Goal: Transaction & Acquisition: Purchase product/service

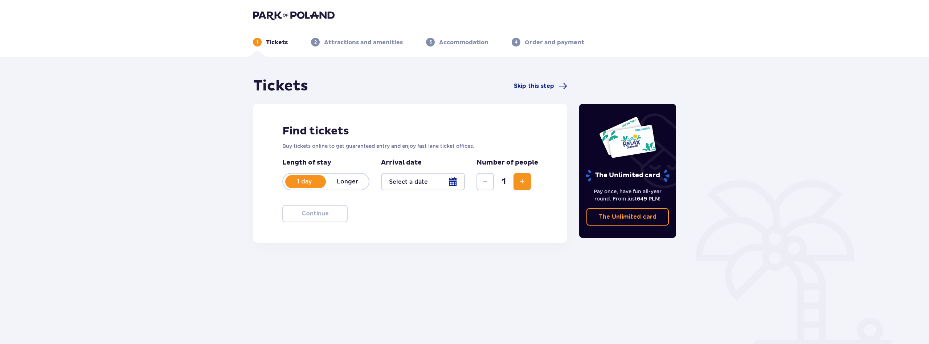
click at [348, 182] on p "Longer" at bounding box center [347, 181] width 43 height 8
click at [310, 182] on p "1 day" at bounding box center [304, 181] width 43 height 8
click at [448, 181] on div at bounding box center [423, 181] width 84 height 17
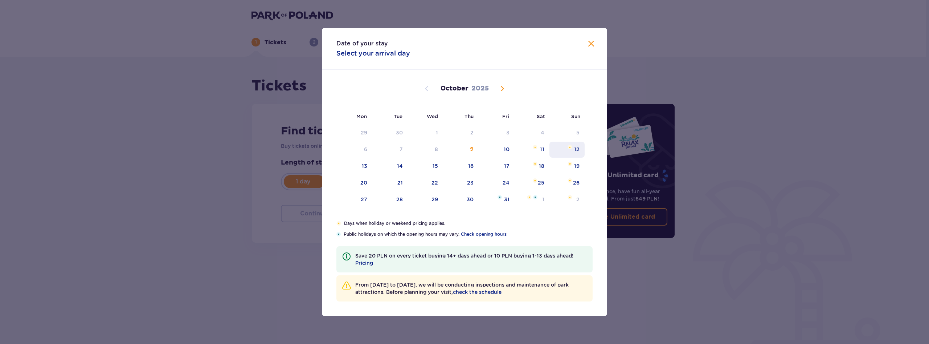
click at [577, 148] on div "12" at bounding box center [576, 149] width 5 height 7
type input "[DATE]"
click at [577, 148] on div "The Unlimited card Pay once, have fun all-year round. From just 649 PLN ! The U…" at bounding box center [626, 201] width 109 height 249
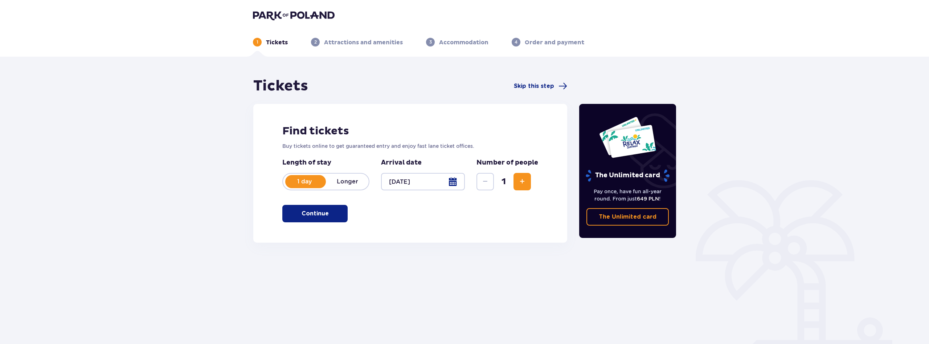
click at [526, 179] on span "Increase" at bounding box center [522, 181] width 9 height 9
click at [326, 215] on span "button" at bounding box center [330, 213] width 9 height 9
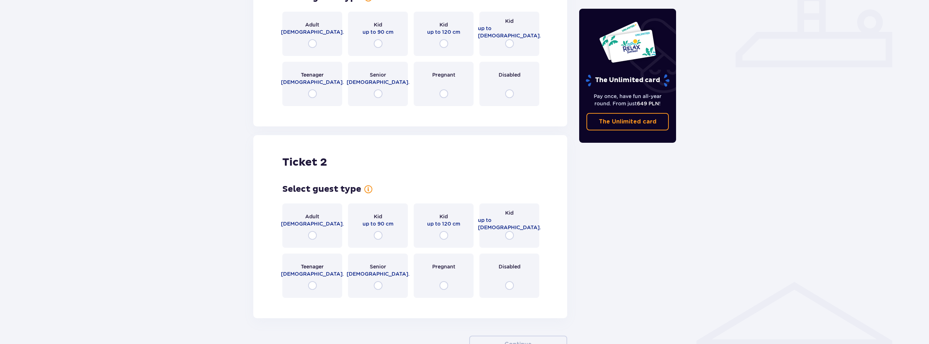
scroll to position [279, 0]
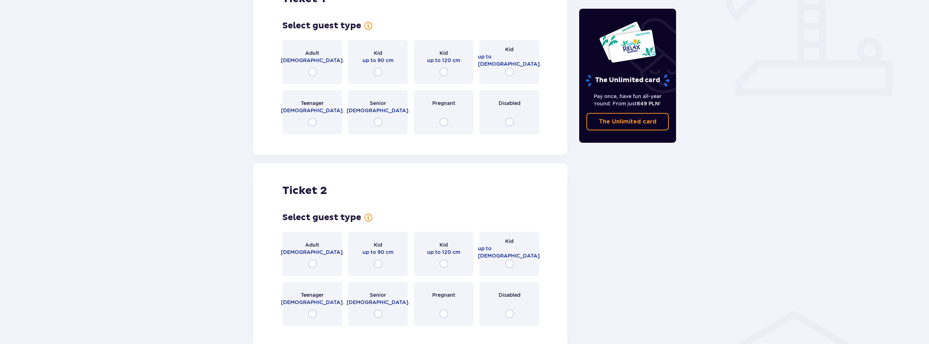
click at [313, 72] on input "radio" at bounding box center [312, 72] width 9 height 9
radio input "true"
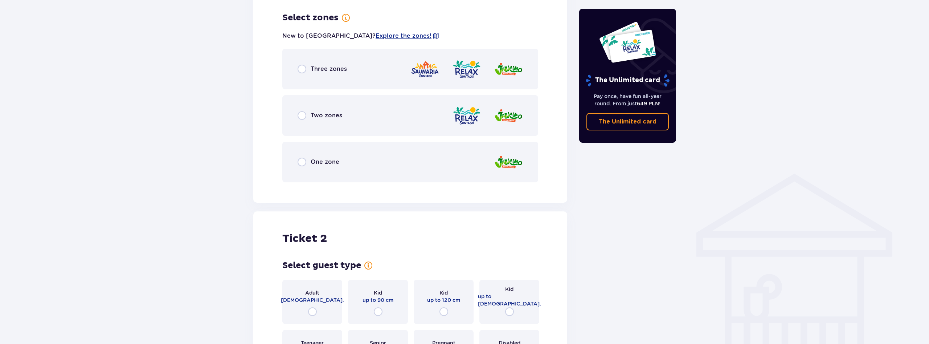
scroll to position [420, 0]
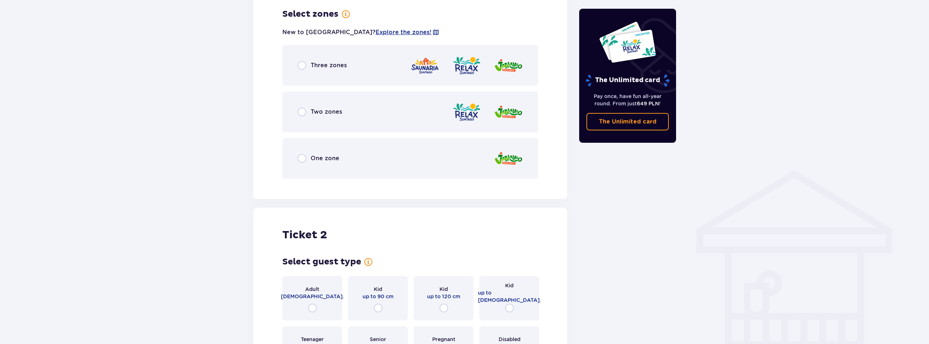
click at [302, 69] on input "radio" at bounding box center [302, 65] width 9 height 9
radio input "true"
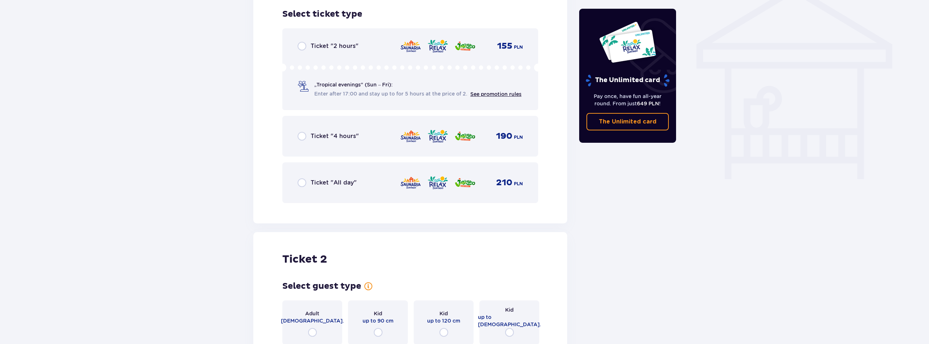
scroll to position [678, 0]
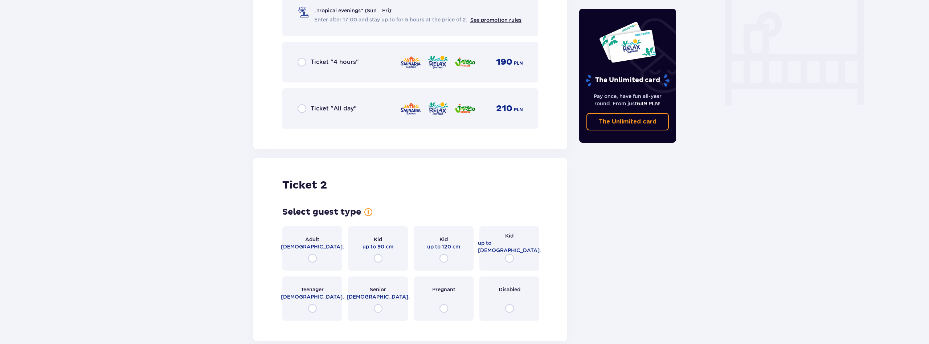
click at [314, 257] on input "radio" at bounding box center [312, 258] width 9 height 9
radio input "true"
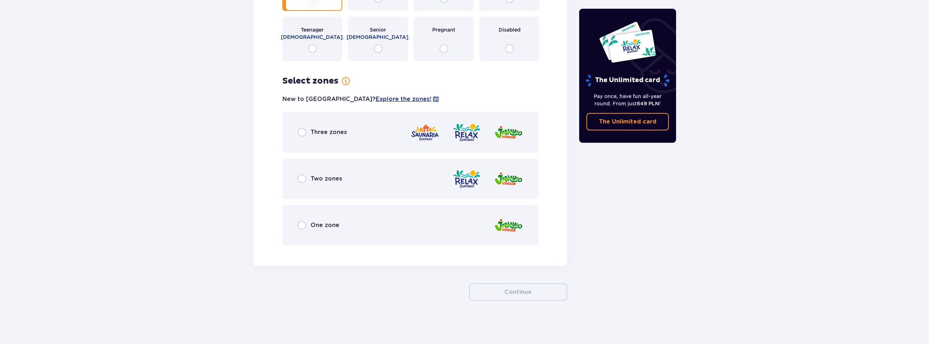
scroll to position [938, 0]
click at [302, 131] on input "radio" at bounding box center [302, 131] width 9 height 9
radio input "true"
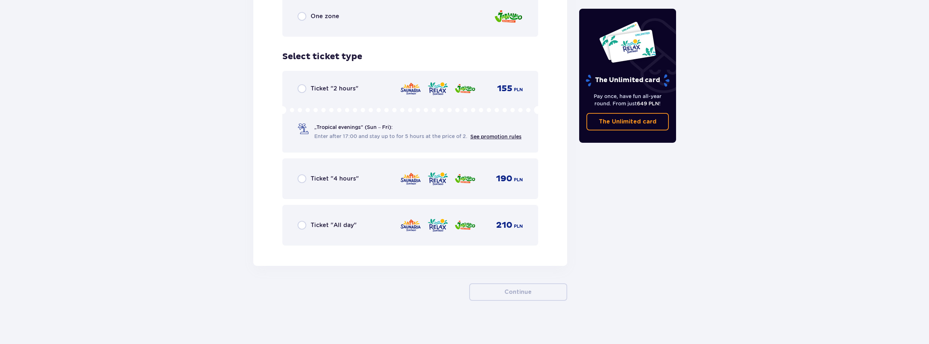
scroll to position [1147, 0]
click at [302, 179] on input "radio" at bounding box center [302, 178] width 9 height 9
radio input "true"
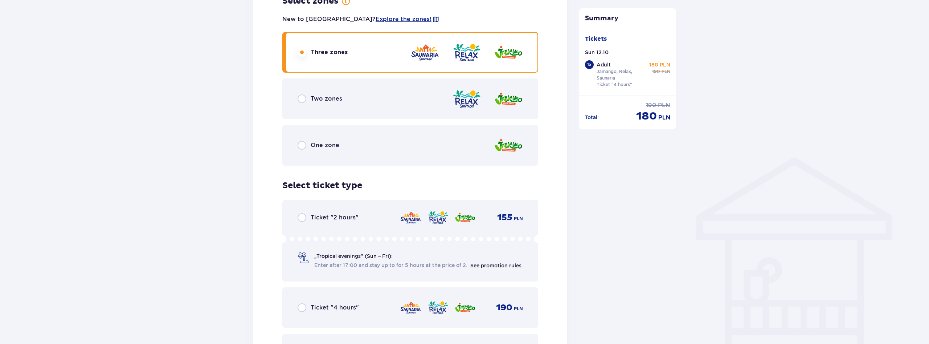
scroll to position [481, 0]
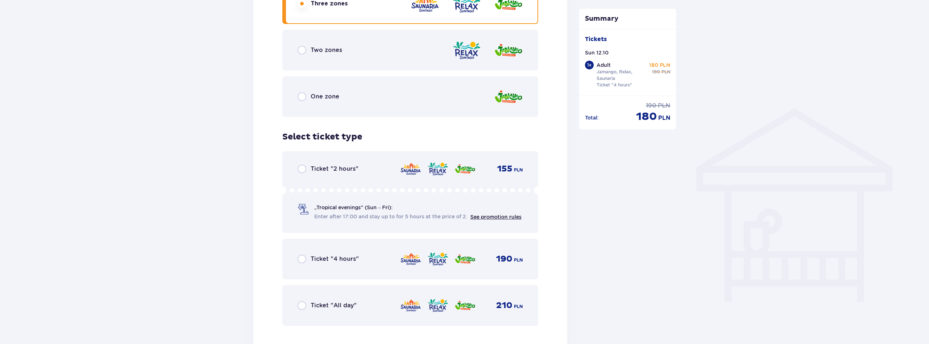
click at [305, 306] on input "radio" at bounding box center [302, 305] width 9 height 9
radio input "true"
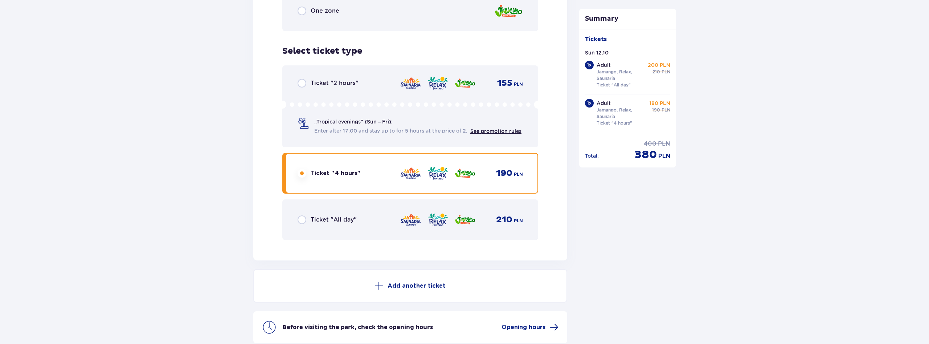
scroll to position [1147, 0]
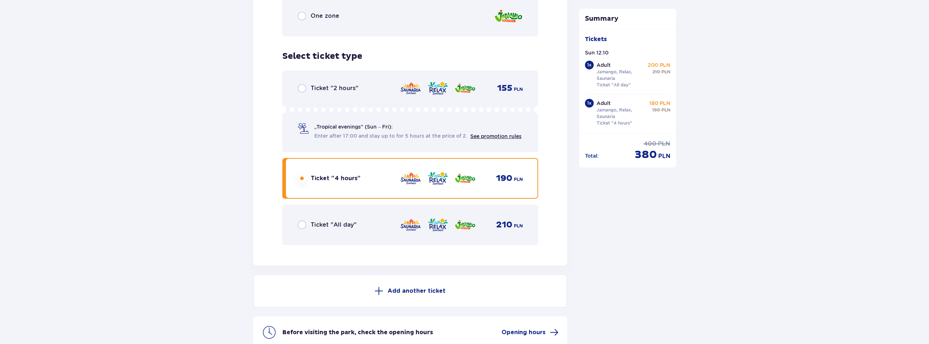
click at [302, 225] on input "radio" at bounding box center [302, 224] width 9 height 9
radio input "true"
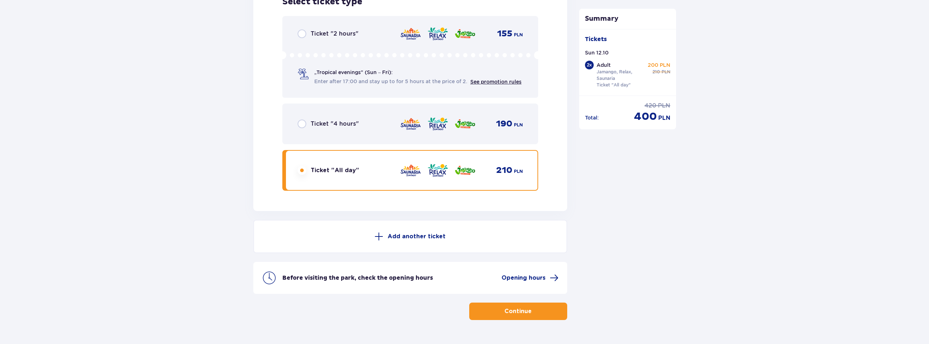
scroll to position [1221, 0]
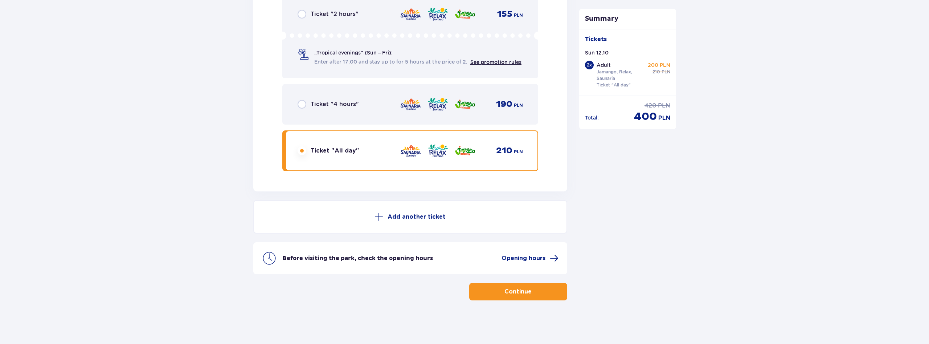
click at [523, 293] on p "Continue" at bounding box center [517, 291] width 27 height 8
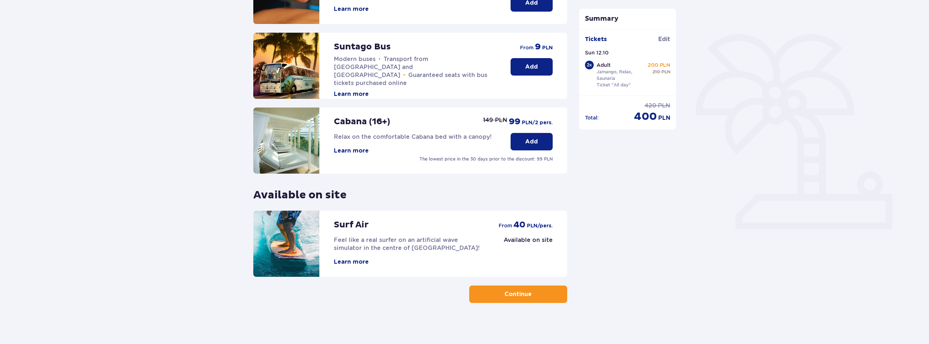
scroll to position [148, 0]
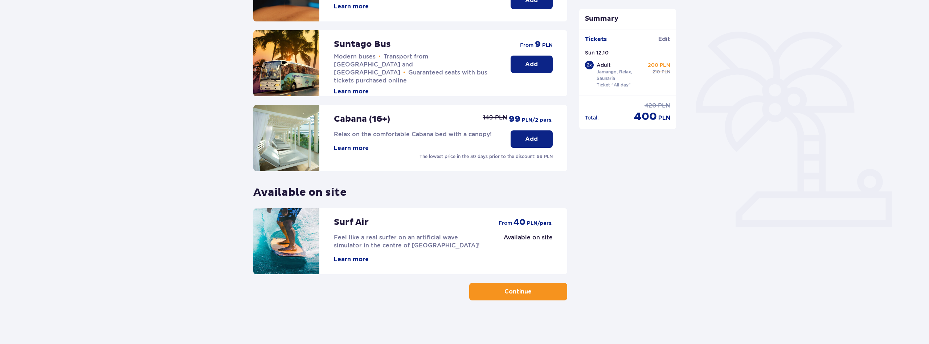
click at [510, 293] on p "Continue" at bounding box center [517, 291] width 27 height 8
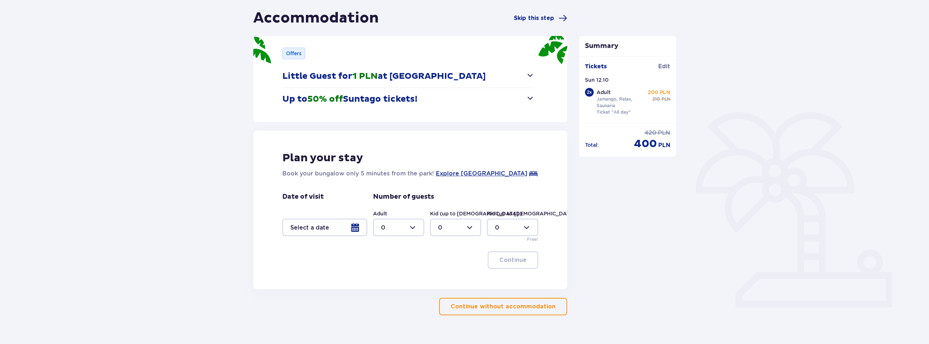
scroll to position [83, 0]
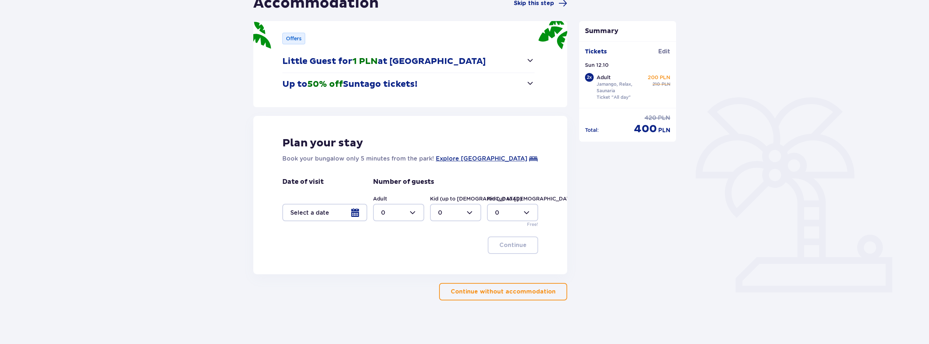
click at [515, 291] on p "Continue without accommodation" at bounding box center [503, 291] width 105 height 8
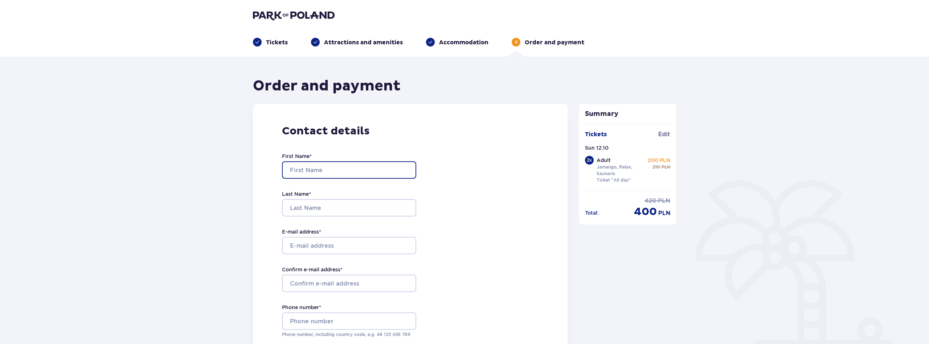
click at [315, 171] on input "First Name *" at bounding box center [349, 169] width 134 height 17
type input "Evaldas"
type input "Peksys"
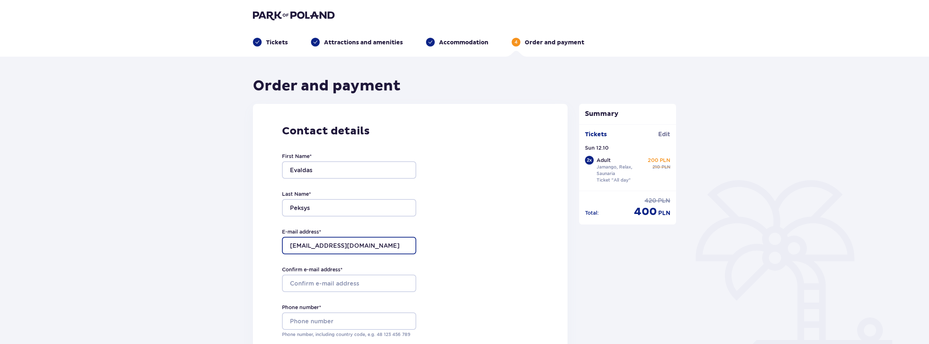
type input "[EMAIL_ADDRESS][DOMAIN_NAME]"
click at [310, 283] on input "Confirm e-mail address *" at bounding box center [349, 282] width 134 height 17
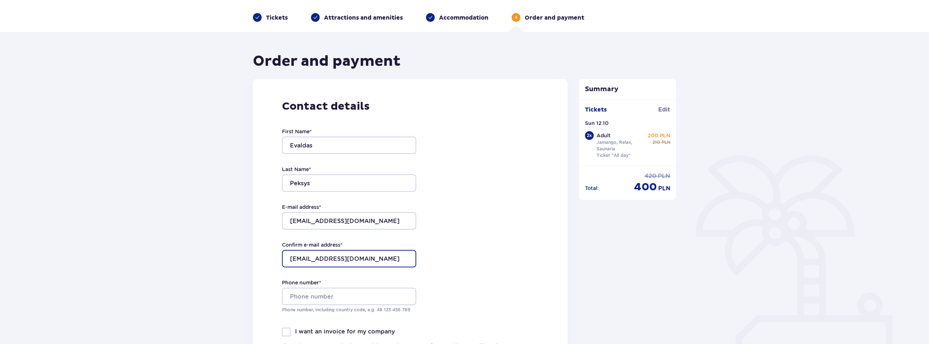
scroll to position [37, 0]
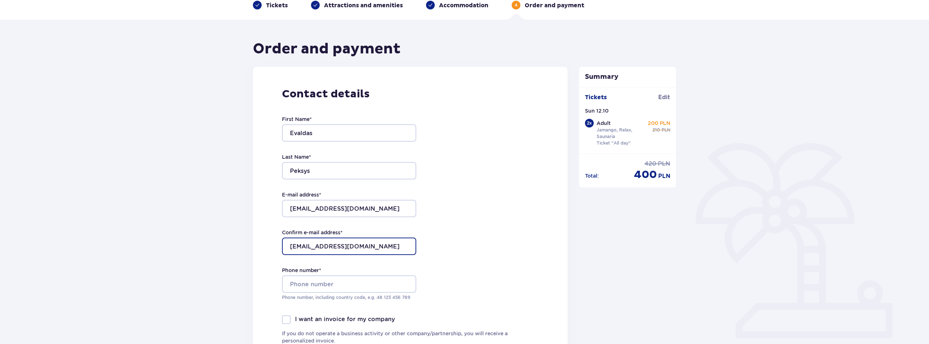
type input "[EMAIL_ADDRESS][DOMAIN_NAME]"
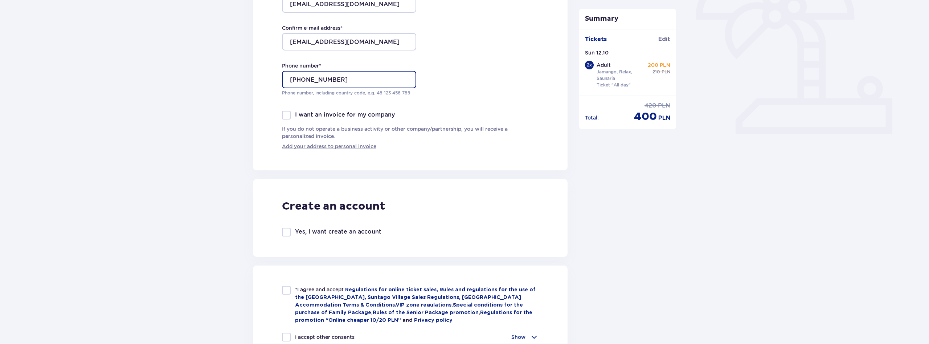
scroll to position [259, 0]
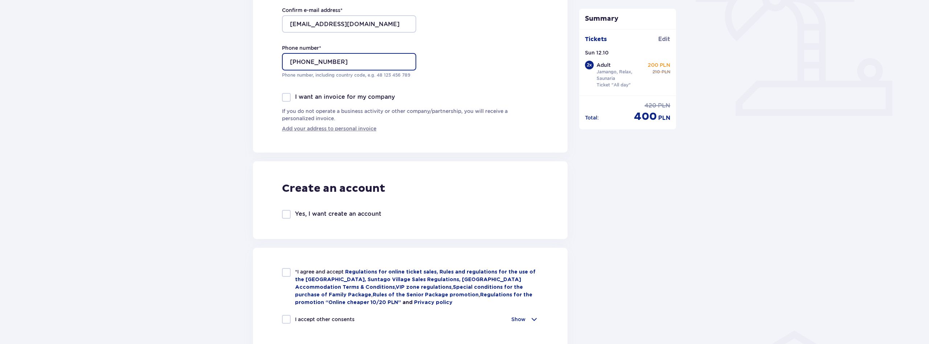
type input "[PHONE_NUMBER]"
click at [289, 272] on div at bounding box center [286, 272] width 9 height 9
checkbox input "true"
click at [287, 316] on div at bounding box center [286, 319] width 9 height 9
checkbox input "true"
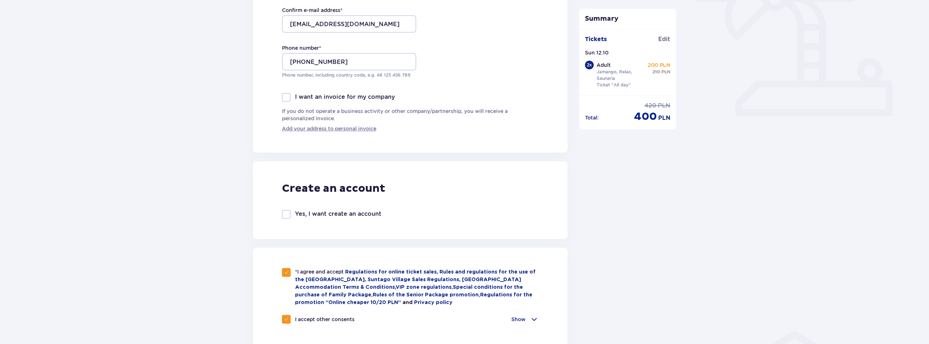
checkbox input "true"
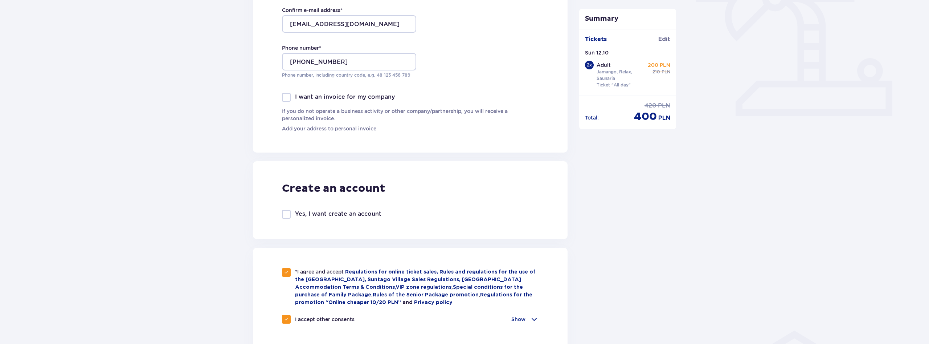
checkbox input "true"
click at [287, 214] on div at bounding box center [286, 214] width 9 height 9
checkbox input "true"
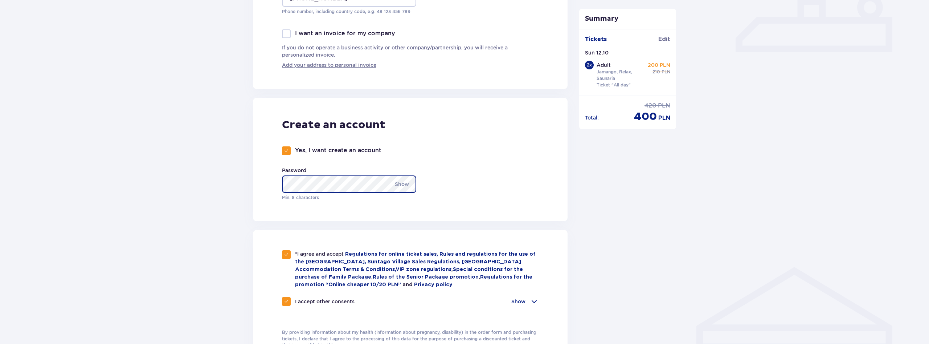
scroll to position [333, 0]
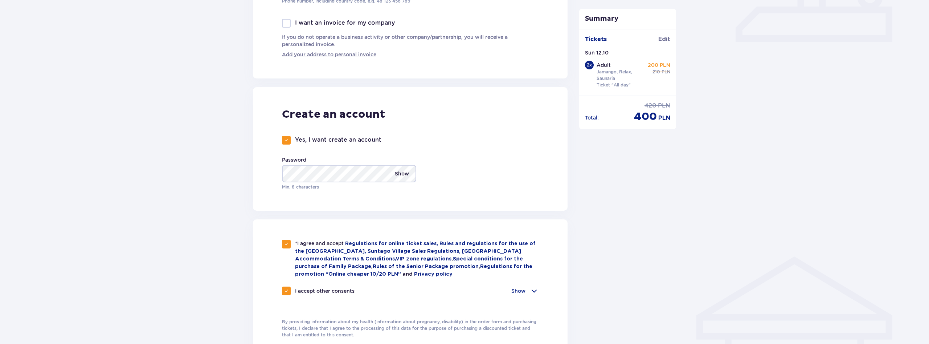
click at [405, 175] on p "Show" at bounding box center [402, 173] width 14 height 17
click at [405, 175] on p "Hide" at bounding box center [403, 173] width 12 height 17
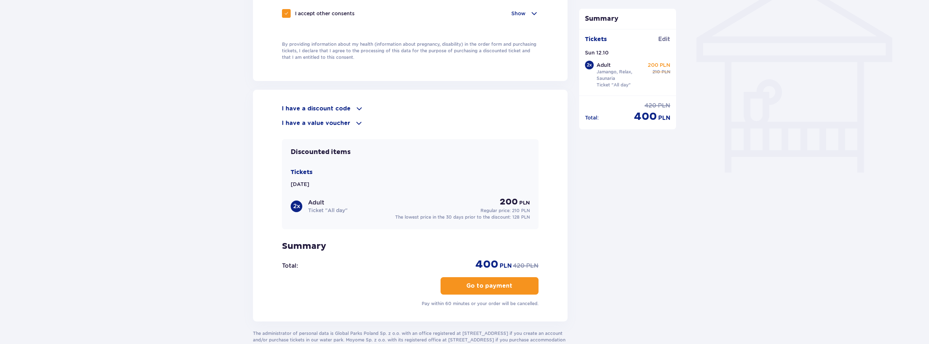
scroll to position [629, 0]
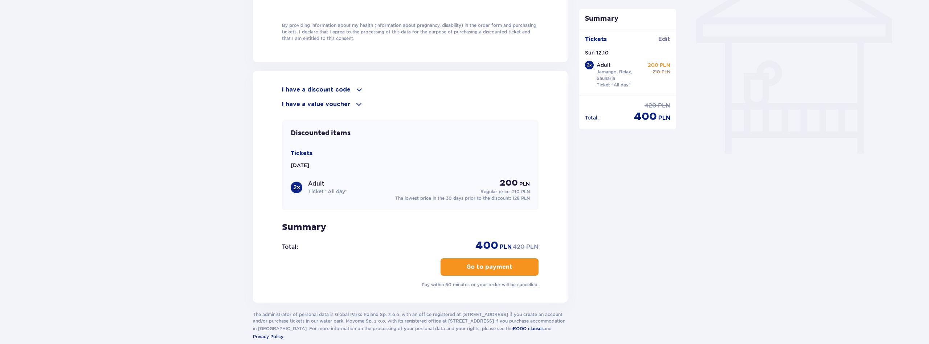
click at [500, 265] on p "Go to payment" at bounding box center [489, 267] width 46 height 8
